Goal: Task Accomplishment & Management: Manage account settings

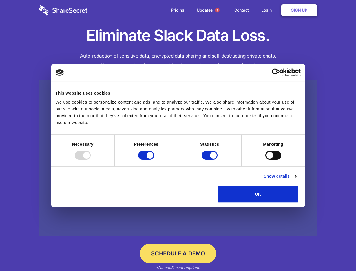
click at [91, 160] on div at bounding box center [83, 155] width 16 height 9
click at [154, 160] on input "Preferences" at bounding box center [146, 155] width 16 height 9
checkbox input "false"
click at [210, 160] on input "Statistics" at bounding box center [210, 155] width 16 height 9
checkbox input "false"
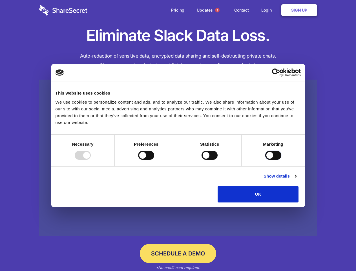
click at [265, 160] on input "Marketing" at bounding box center [273, 155] width 16 height 9
checkbox input "true"
